Goal: Check status: Check status

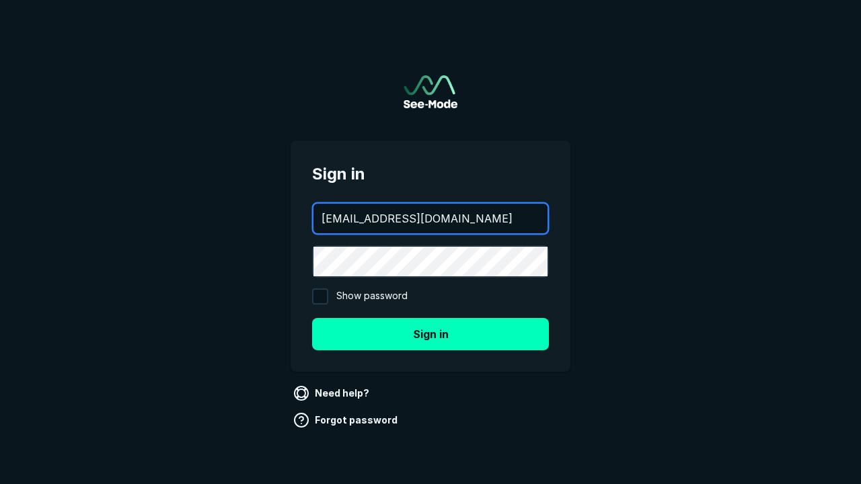
type input "[EMAIL_ADDRESS][DOMAIN_NAME]"
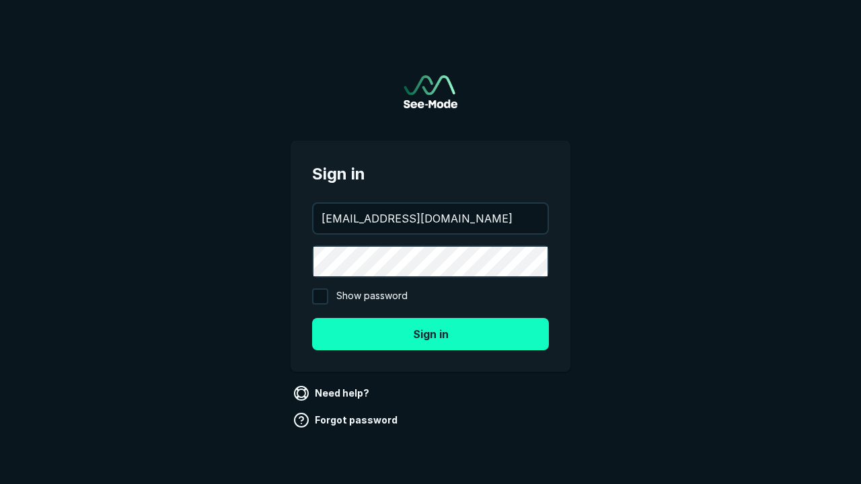
click at [431, 334] on button "Sign in" at bounding box center [430, 334] width 237 height 32
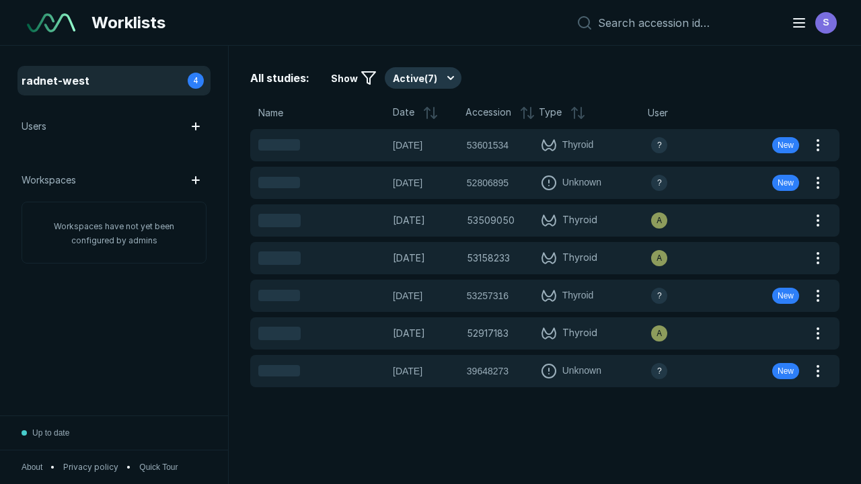
scroll to position [3459, 4360]
